Goal: Check status: Check status

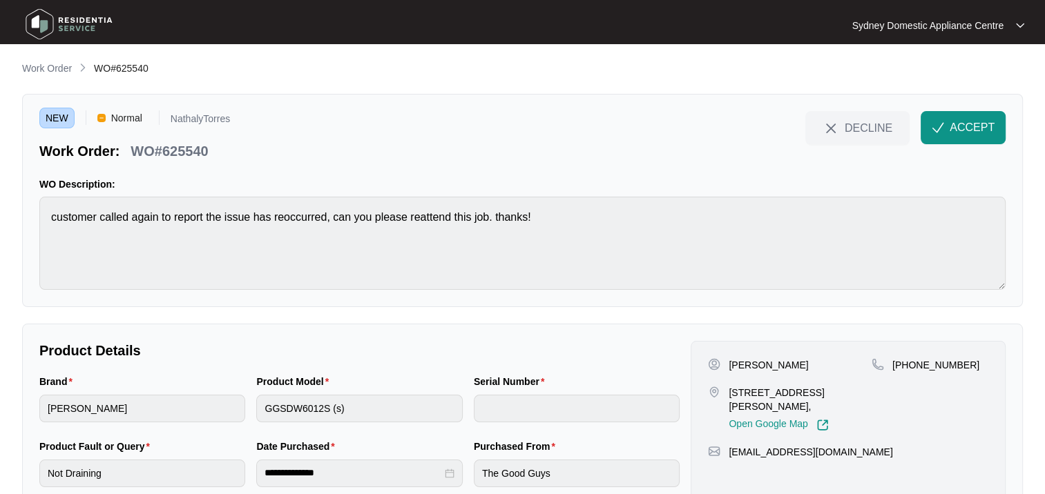
click at [741, 390] on p "[STREET_ADDRESS][PERSON_NAME]," at bounding box center [800, 400] width 143 height 28
drag, startPoint x: 765, startPoint y: 392, endPoint x: 718, endPoint y: 390, distance: 47.0
click at [718, 390] on div "[STREET_ADDRESS][PERSON_NAME], Open Google Map" at bounding box center [790, 409] width 164 height 46
click at [718, 390] on img at bounding box center [714, 392] width 12 height 12
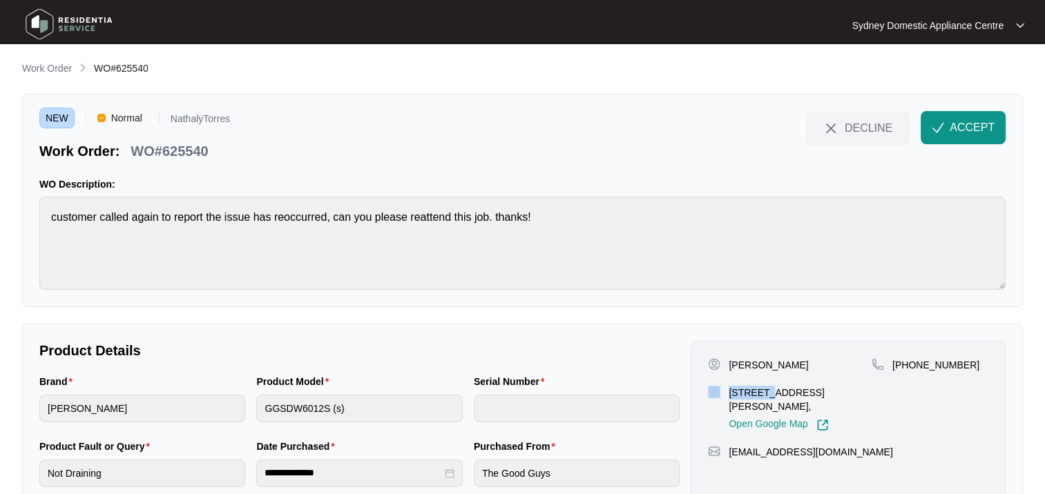
copy div "38 [PERSON_NAME]"
click at [964, 136] on button "ACCEPT" at bounding box center [963, 127] width 85 height 33
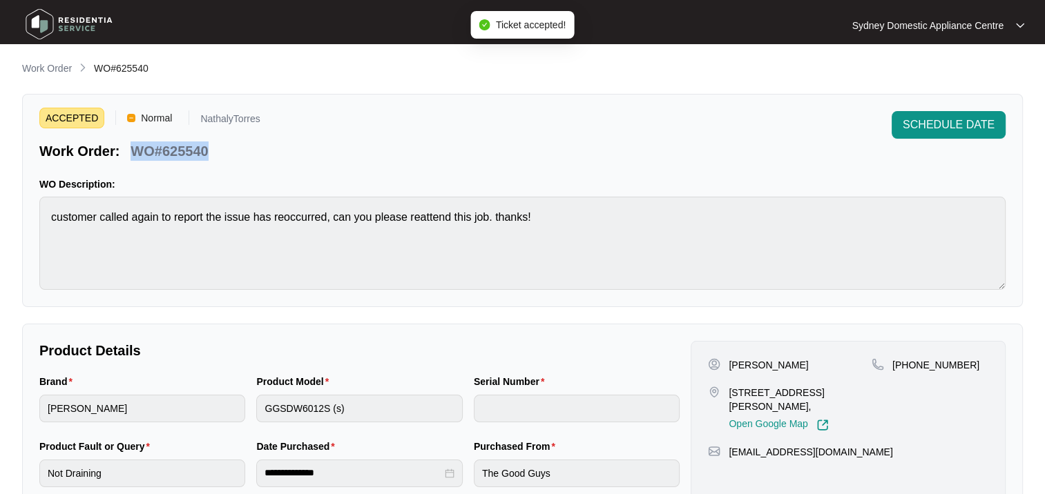
drag, startPoint x: 222, startPoint y: 157, endPoint x: 134, endPoint y: 149, distance: 88.0
click at [134, 149] on div "Work Order: WO#625540" at bounding box center [149, 149] width 221 height 24
copy p "WO#625540"
click at [64, 72] on p "Work Order" at bounding box center [47, 68] width 50 height 14
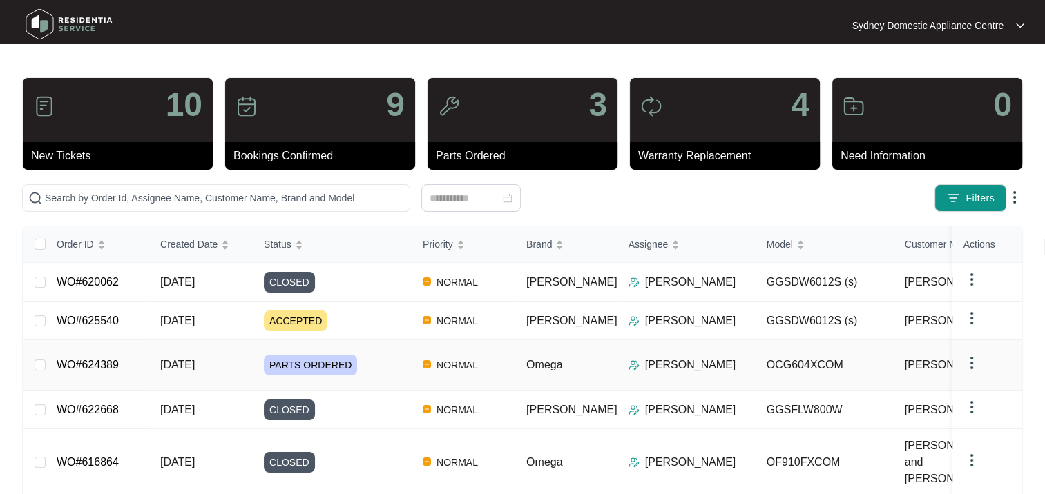
click at [370, 363] on div "PARTS ORDERED" at bounding box center [338, 365] width 148 height 21
